Goal: Transaction & Acquisition: Subscribe to service/newsletter

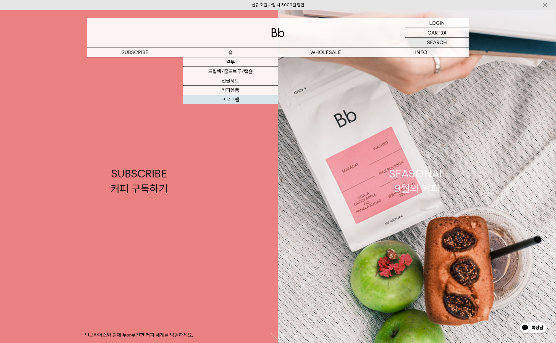
click at [229, 101] on link "프로그램" at bounding box center [230, 99] width 95 height 9
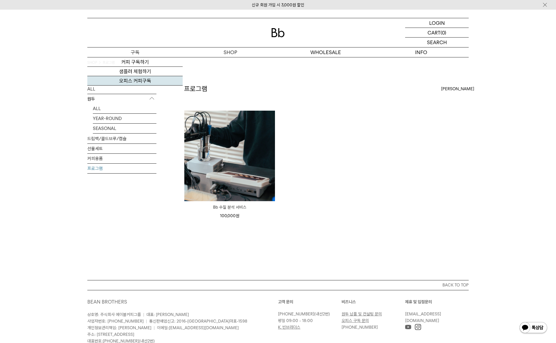
click at [134, 81] on link "오피스 커피구독" at bounding box center [134, 80] width 95 height 9
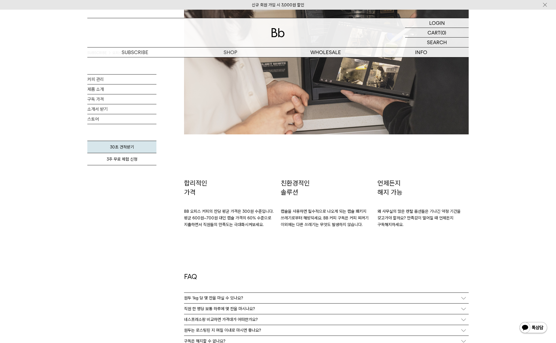
scroll to position [911, 0]
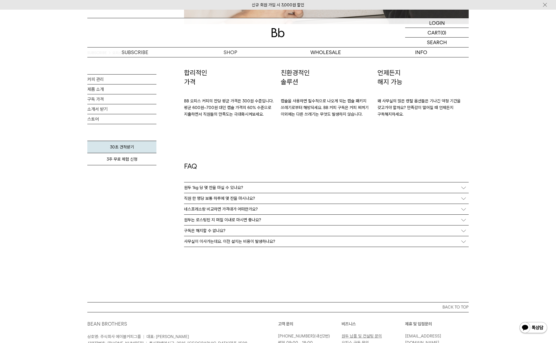
click at [215, 221] on p "원두는 로스팅된 지 며칠 이내로 마시면 좋나요?" at bounding box center [222, 220] width 77 height 5
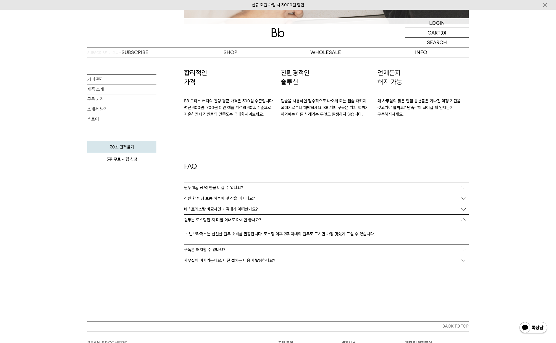
click at [215, 221] on p "원두는 로스팅된 지 며칠 이내로 마시면 좋나요?" at bounding box center [222, 220] width 77 height 5
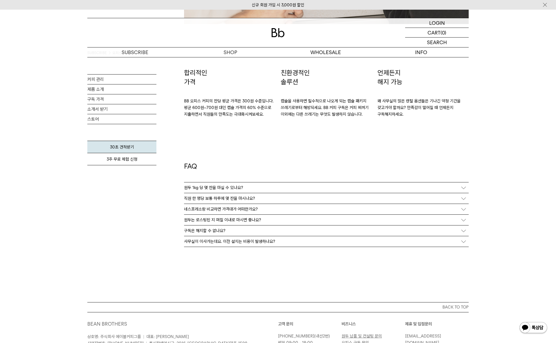
click at [234, 208] on p "네스프레소랑 비교하면 가격대가 어떠한가요?" at bounding box center [221, 209] width 74 height 5
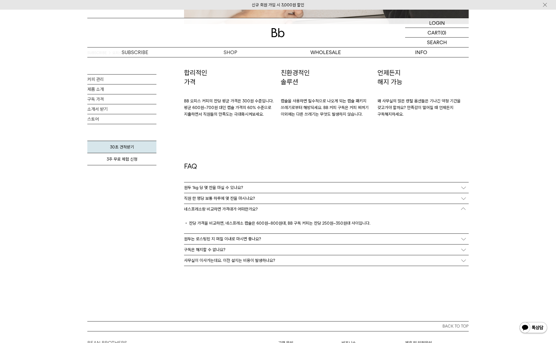
click at [234, 208] on p "네스프레소랑 비교하면 가격대가 어떠한가요?" at bounding box center [221, 209] width 74 height 5
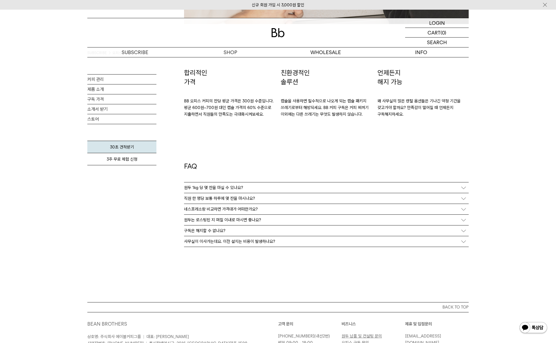
click at [227, 245] on div "사무실이 이사가는데요. 이전 설치는 비용이 발생하나요?" at bounding box center [326, 241] width 284 height 10
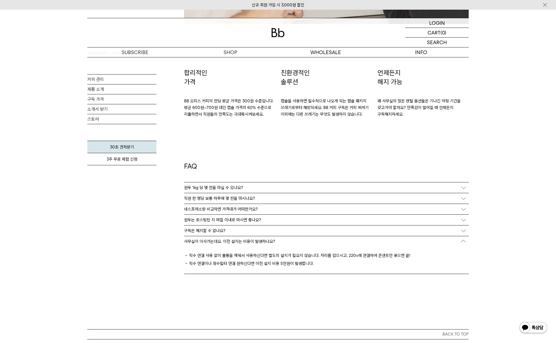
click at [230, 242] on p "사무실이 이사가는데요. 이전 설치는 비용이 발생하나요?" at bounding box center [229, 241] width 91 height 5
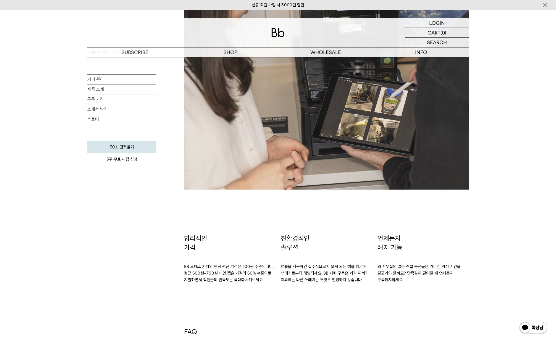
scroll to position [884, 0]
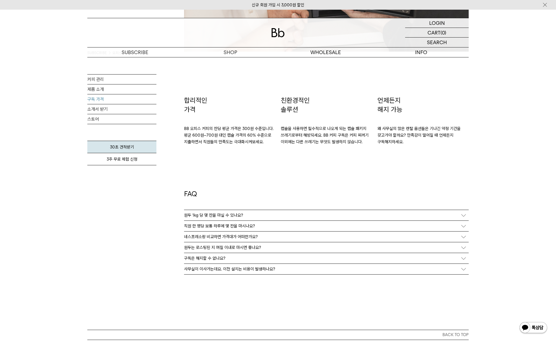
click at [99, 99] on link "구독 가격" at bounding box center [121, 99] width 69 height 10
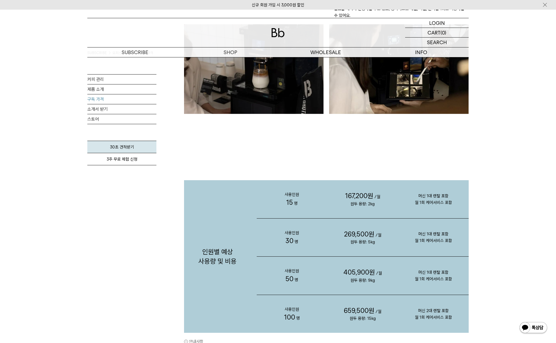
scroll to position [497, 0]
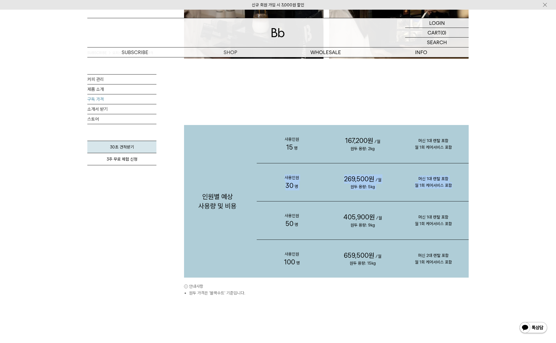
drag, startPoint x: 453, startPoint y: 185, endPoint x: 281, endPoint y: 178, distance: 171.9
click at [281, 178] on div "사용인원 30 명 269,500원 /월 원두 용량: 5kg 머신 1대 렌탈 포함 월 1회 케어서비스 포함" at bounding box center [363, 182] width 212 height 38
click at [269, 184] on p "사용인원 30 명" at bounding box center [292, 182] width 71 height 38
drag, startPoint x: 447, startPoint y: 187, endPoint x: 450, endPoint y: 187, distance: 3.3
click at [450, 187] on p "머신 1대 렌탈 포함 월 1회 케어서비스 포함" at bounding box center [433, 182] width 71 height 35
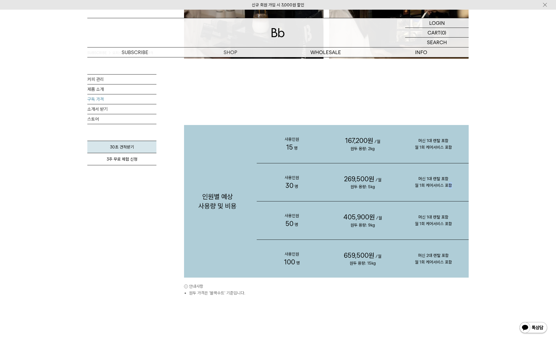
click at [456, 186] on p "머신 1대 렌탈 포함 월 1회 케어서비스 포함" at bounding box center [433, 182] width 71 height 35
drag, startPoint x: 456, startPoint y: 187, endPoint x: 275, endPoint y: 179, distance: 180.5
click at [275, 179] on div "사용인원 30 명 269,500원 /월 원두 용량: 5kg 머신 1대 렌탈 포함 월 1회 케어서비스 포함" at bounding box center [363, 182] width 212 height 38
click at [271, 183] on p "사용인원 30 명" at bounding box center [292, 182] width 71 height 38
drag, startPoint x: 455, startPoint y: 149, endPoint x: 267, endPoint y: 138, distance: 187.8
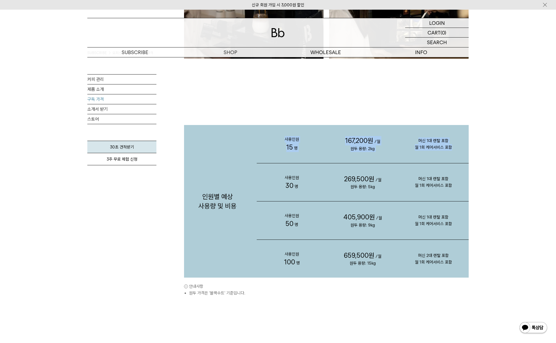
click at [267, 138] on div "사용인원 15 명 167,200원 /월 원두 용량: 2kg 머신 1대 렌탈 포함 월 1회 케어서비스 포함" at bounding box center [363, 144] width 212 height 38
click at [252, 155] on div "인원별 예상 사용량 및 비용" at bounding box center [217, 201] width 73 height 153
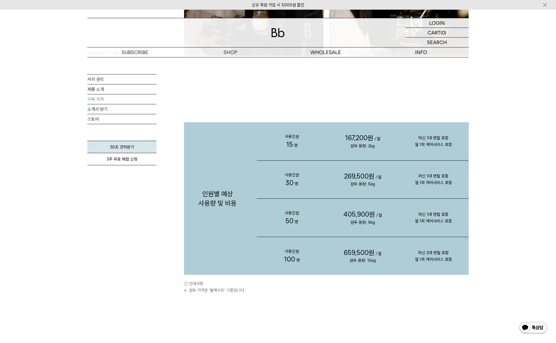
scroll to position [445, 0]
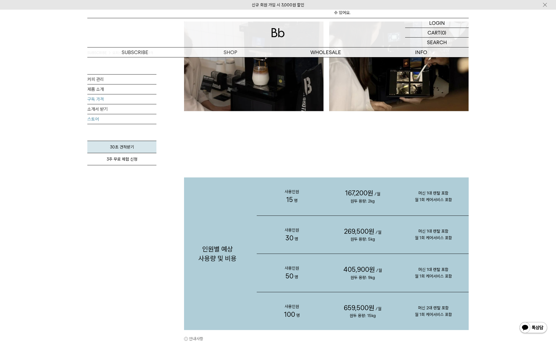
click at [93, 119] on link "스토어" at bounding box center [121, 119] width 69 height 10
